Goal: Task Accomplishment & Management: Complete application form

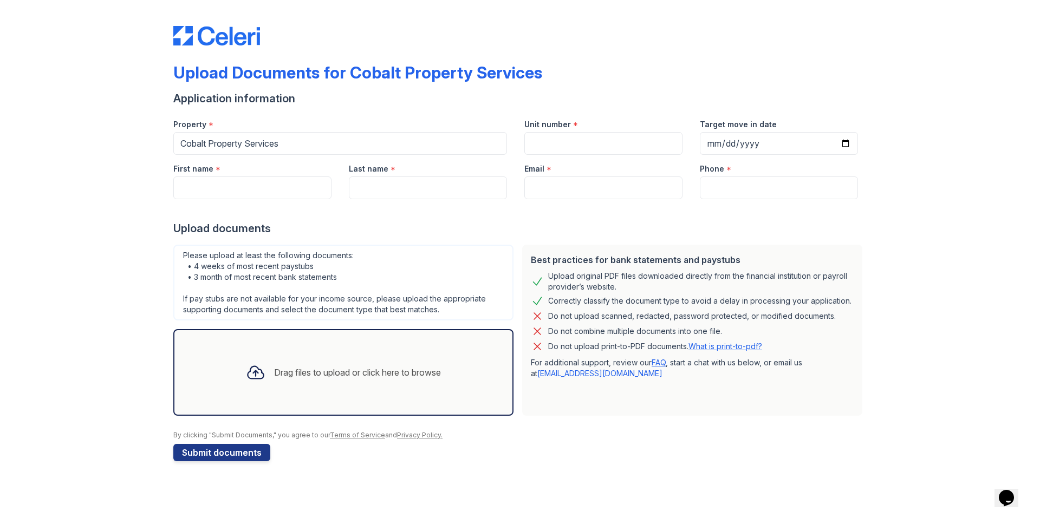
click at [556, 125] on label "Unit number" at bounding box center [547, 124] width 47 height 11
click at [556, 132] on input "Unit number" at bounding box center [603, 143] width 158 height 23
click at [554, 133] on input "Unit number" at bounding box center [603, 143] width 158 height 23
type input "4"
click at [277, 193] on input "First name" at bounding box center [252, 188] width 158 height 23
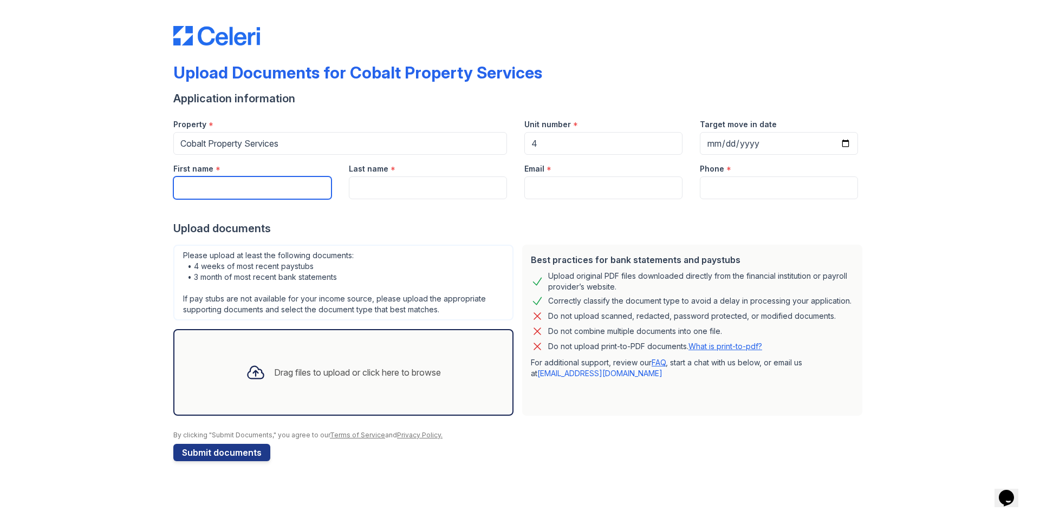
type input "[PERSON_NAME]"
type input "Khan"
type input "[EMAIL_ADDRESS][DOMAIN_NAME]"
type input "7708754752"
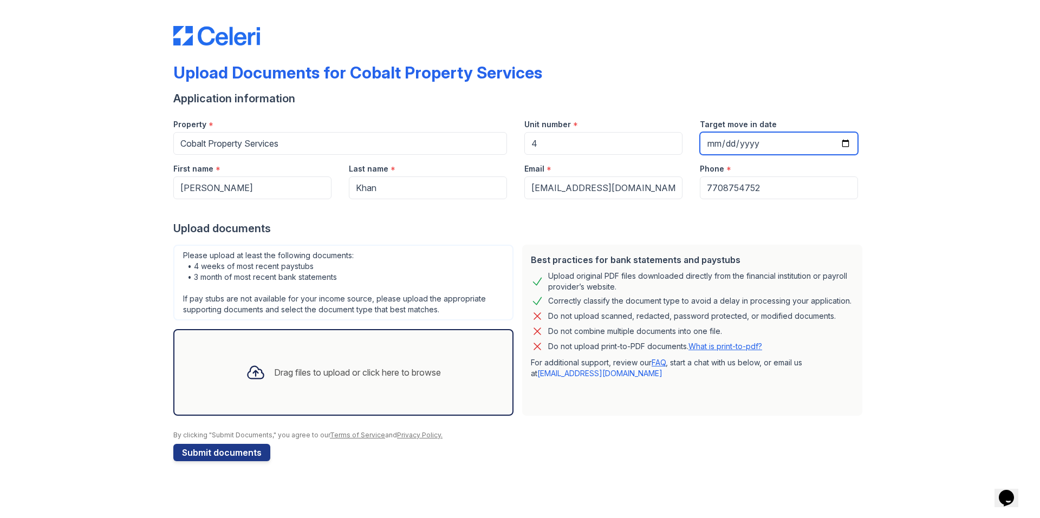
click at [847, 139] on input "Target move in date" at bounding box center [779, 143] width 158 height 23
type input "[DATE]"
click at [923, 186] on div "Upload Documents for Cobalt Property Services Application information Property …" at bounding box center [519, 241] width 1005 height 483
click at [258, 372] on icon at bounding box center [255, 373] width 16 height 12
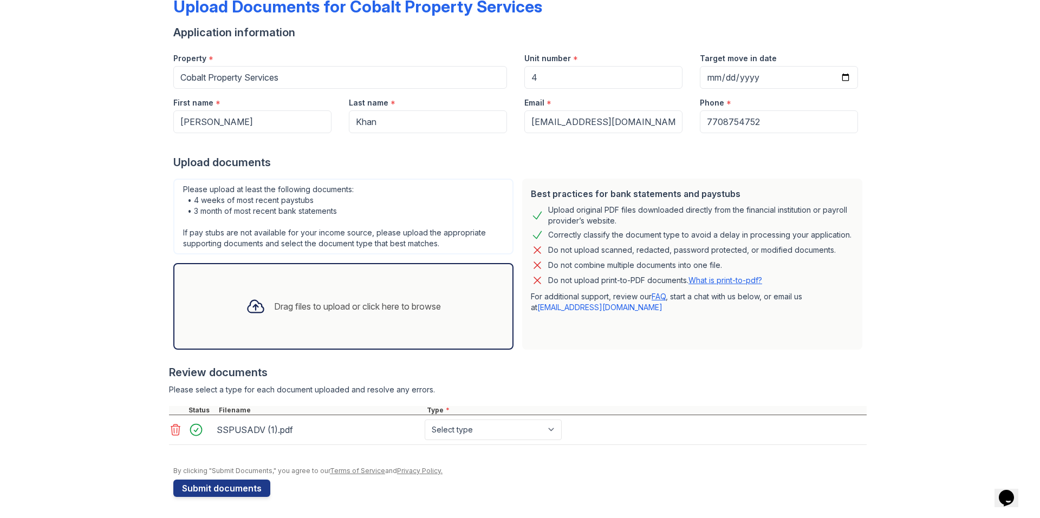
scroll to position [67, 0]
click at [472, 433] on select "Select type Paystub Bank Statement Offer Letter Tax Documents Benefit Award Let…" at bounding box center [493, 429] width 137 height 21
select select "paystub"
click at [425, 419] on select "Select type Paystub Bank Statement Offer Letter Tax Documents Benefit Award Let…" at bounding box center [493, 429] width 137 height 21
click at [889, 339] on div "Upload Documents for Cobalt Property Services Application information Property …" at bounding box center [519, 225] width 1005 height 585
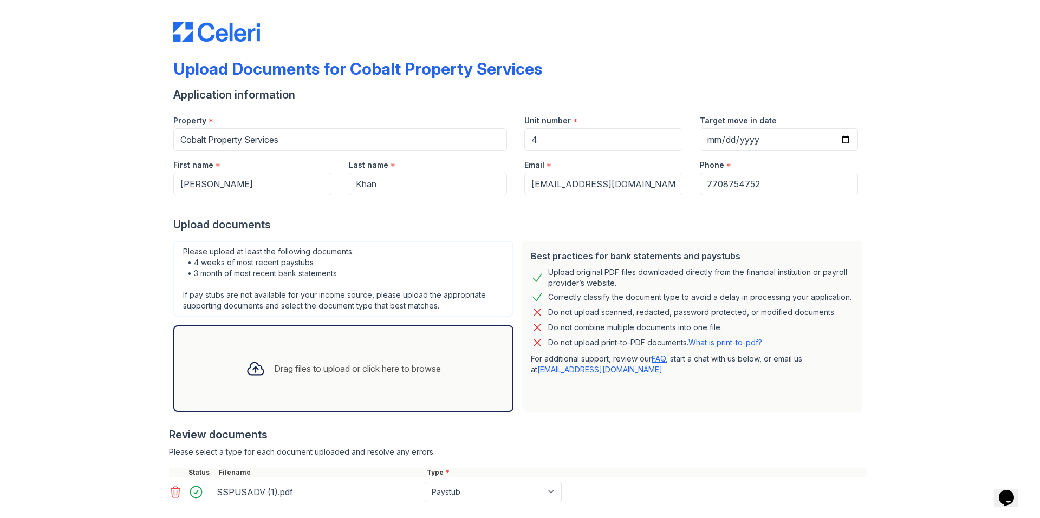
scroll to position [0, 0]
